Goal: Task Accomplishment & Management: Manage account settings

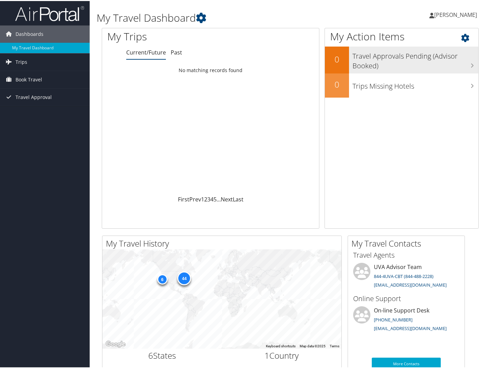
click at [428, 64] on h3 "Travel Approvals Pending (Advisor Booked)" at bounding box center [415, 58] width 126 height 23
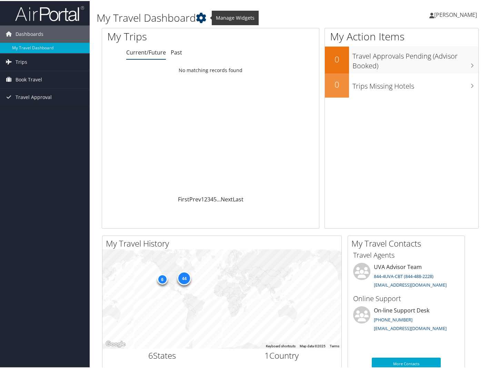
click at [206, 17] on icon at bounding box center [201, 17] width 10 height 10
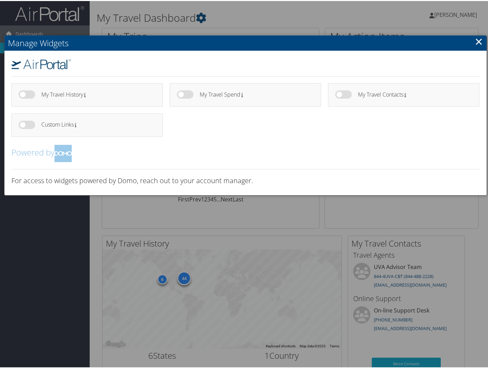
click at [477, 40] on link "×" at bounding box center [479, 40] width 8 height 14
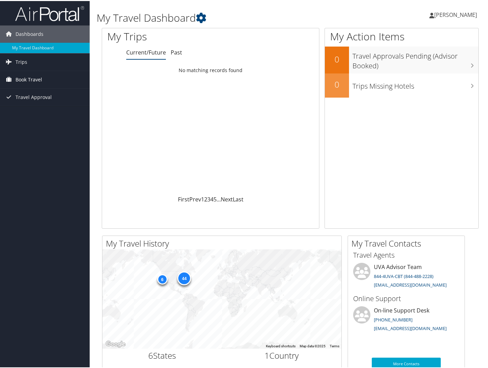
click at [21, 78] on span "Book Travel" at bounding box center [29, 78] width 27 height 17
click at [37, 113] on link "Book/Manage Online Trips" at bounding box center [45, 113] width 90 height 10
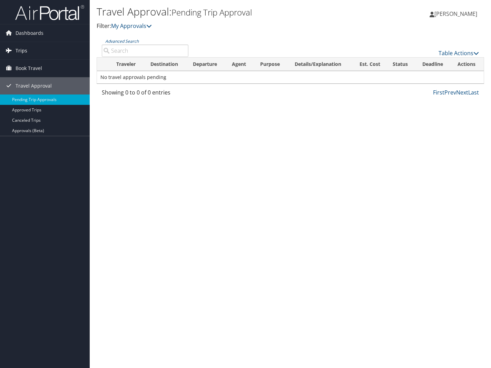
click at [19, 56] on span "Trips" at bounding box center [22, 50] width 12 height 17
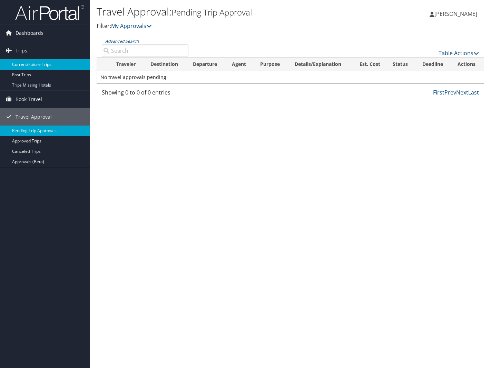
click at [56, 64] on link "Current/Future Trips" at bounding box center [45, 64] width 90 height 10
